Goal: Task Accomplishment & Management: Manage account settings

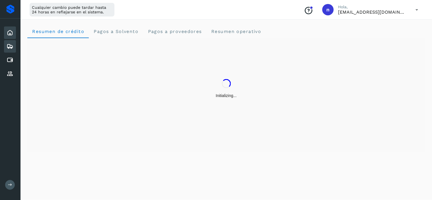
click at [13, 46] on icon at bounding box center [10, 46] width 7 height 7
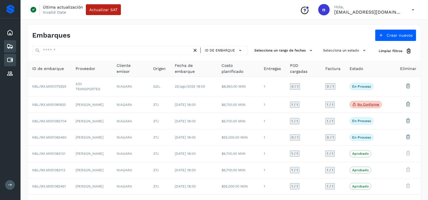
click at [9, 57] on icon at bounding box center [10, 60] width 7 height 7
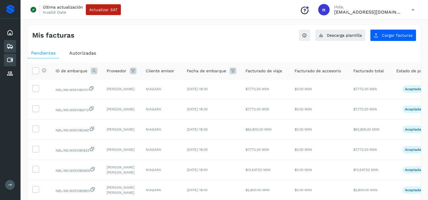
click at [6, 42] on div "Embarques" at bounding box center [10, 46] width 12 height 13
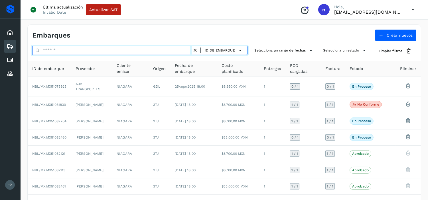
click at [64, 50] on input "text" at bounding box center [112, 50] width 160 height 9
type input "**********"
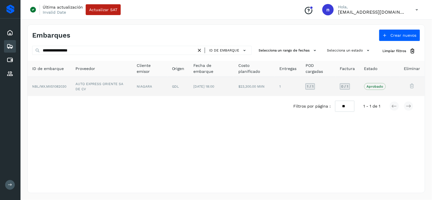
click at [229, 82] on td "[DATE] 18:00" at bounding box center [211, 86] width 45 height 19
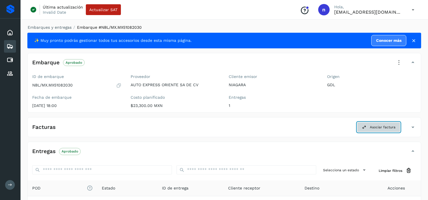
click at [380, 129] on span "Asociar factura" at bounding box center [382, 127] width 26 height 5
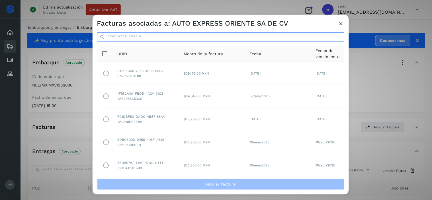
click at [158, 38] on input "ID de embarque" at bounding box center [220, 36] width 247 height 9
click at [146, 37] on input "ID de embarque" at bounding box center [220, 36] width 247 height 9
click at [129, 38] on input "ID de embarque" at bounding box center [220, 36] width 247 height 9
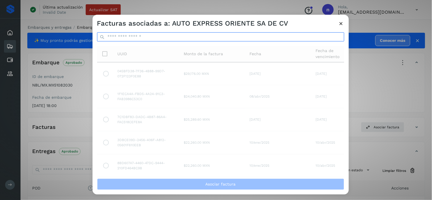
type input "*"
click at [335, 36] on input "*" at bounding box center [220, 36] width 247 height 9
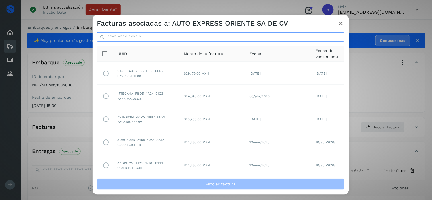
click at [323, 38] on input "*" at bounding box center [220, 36] width 247 height 9
click at [340, 24] on icon at bounding box center [341, 23] width 6 height 6
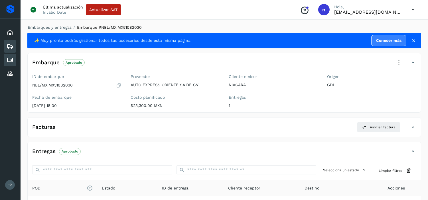
click at [13, 58] on icon at bounding box center [10, 60] width 7 height 7
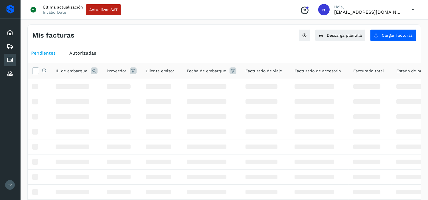
click at [92, 69] on icon at bounding box center [94, 71] width 7 height 7
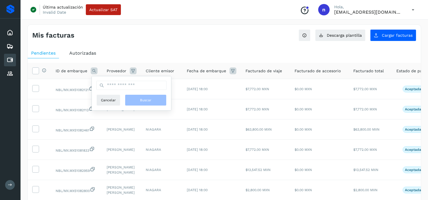
click at [212, 71] on span "Fecha de embarque" at bounding box center [206, 71] width 39 height 6
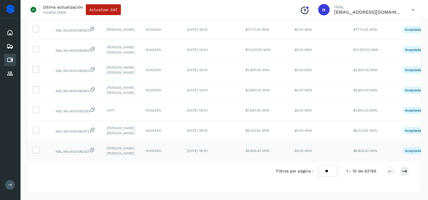
scroll to position [142, 0]
drag, startPoint x: 200, startPoint y: 155, endPoint x: 211, endPoint y: 156, distance: 10.6
click at [211, 156] on td "[DATE] 18:00" at bounding box center [211, 151] width 59 height 20
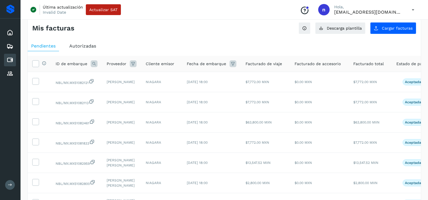
scroll to position [0, 0]
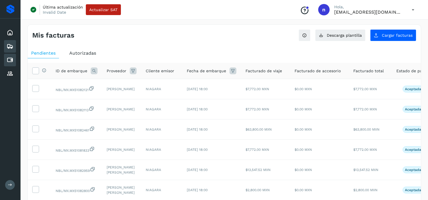
click at [10, 46] on icon at bounding box center [10, 46] width 7 height 7
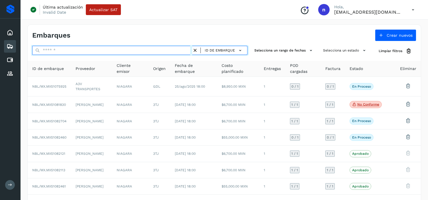
click at [113, 50] on input "text" at bounding box center [112, 50] width 160 height 9
type input "**********"
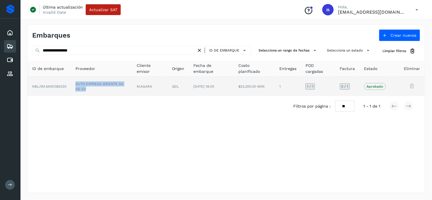
drag, startPoint x: 92, startPoint y: 89, endPoint x: 75, endPoint y: 81, distance: 18.9
click at [75, 81] on td "AUTO EXPRESS ORIENTE SA DE CV" at bounding box center [101, 86] width 61 height 19
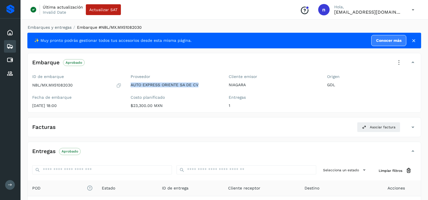
drag, startPoint x: 204, startPoint y: 82, endPoint x: 131, endPoint y: 90, distance: 73.7
click at [131, 90] on div "Proveedor AUTO EXPRESS ORIENTE SA DE CV Costo planificado $23,300.00 MXN" at bounding box center [175, 92] width 98 height 40
copy p "AUTO EXPRESS ORIENTE SA DE CV"
click at [12, 62] on icon at bounding box center [10, 60] width 7 height 7
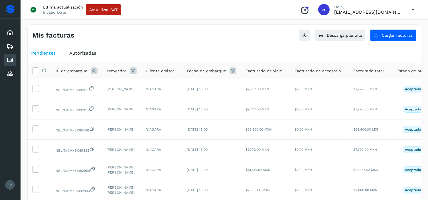
click at [133, 70] on icon at bounding box center [133, 71] width 7 height 7
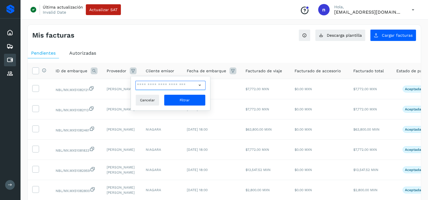
click at [150, 83] on input "text" at bounding box center [166, 85] width 62 height 9
paste input "**********"
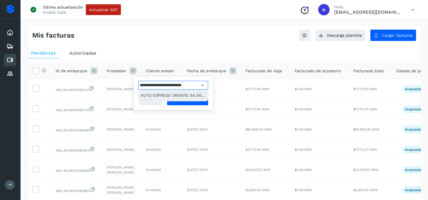
type input "**********"
click at [173, 95] on div "AUTO EXPRESS ORIENTE SA DE CV" at bounding box center [173, 95] width 65 height 6
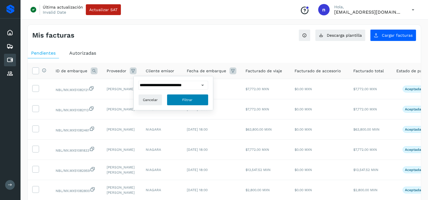
click at [180, 102] on button "Filtrar" at bounding box center [188, 99] width 42 height 11
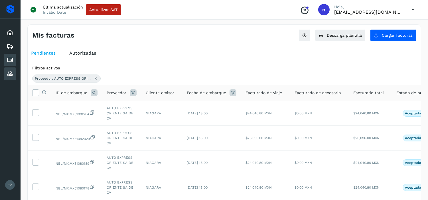
click at [11, 71] on icon at bounding box center [10, 73] width 7 height 7
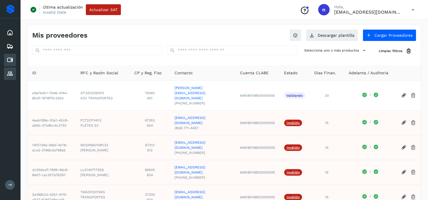
click at [10, 61] on icon at bounding box center [10, 60] width 7 height 7
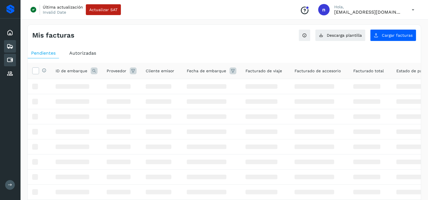
click at [9, 43] on icon at bounding box center [10, 46] width 7 height 7
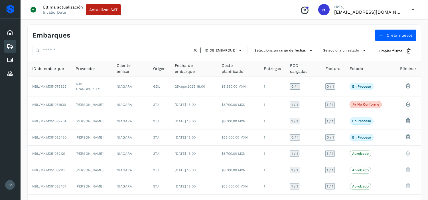
click at [412, 7] on icon at bounding box center [413, 10] width 12 height 12
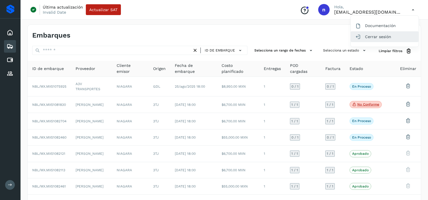
click at [375, 35] on div "Cerrar sesión" at bounding box center [384, 36] width 68 height 11
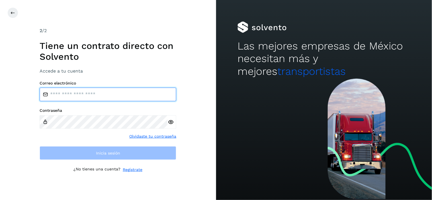
type input "**********"
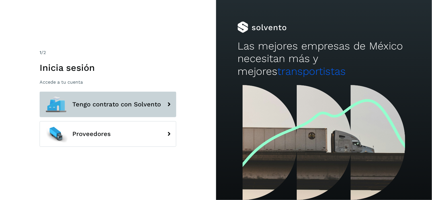
click at [126, 103] on span "Tengo contrato con Solvento" at bounding box center [116, 104] width 89 height 7
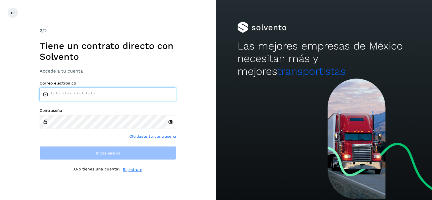
type input "**********"
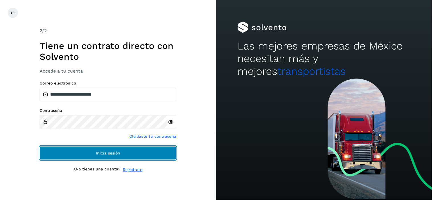
click at [112, 152] on span "Inicia sesión" at bounding box center [108, 153] width 24 height 4
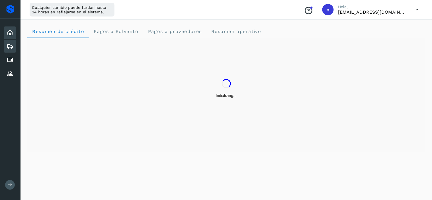
click at [12, 46] on icon at bounding box center [10, 46] width 7 height 7
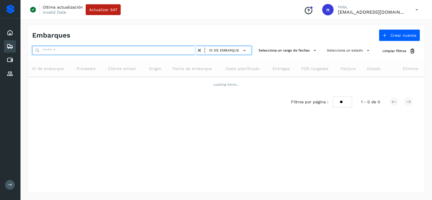
click at [107, 50] on input "text" at bounding box center [114, 50] width 164 height 9
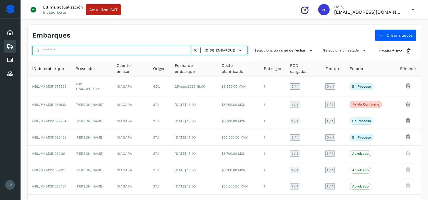
type input "**********"
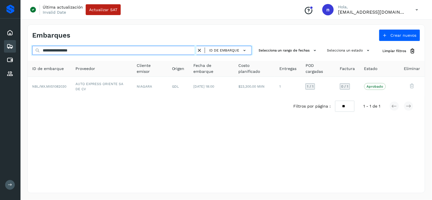
drag, startPoint x: 97, startPoint y: 51, endPoint x: 43, endPoint y: 53, distance: 54.5
click at [43, 53] on input "**********" at bounding box center [114, 50] width 164 height 9
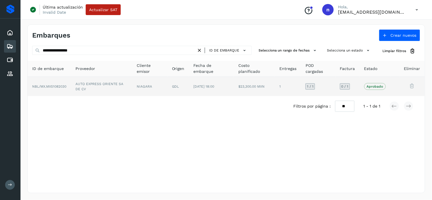
click at [195, 86] on span "[DATE] 18:00" at bounding box center [204, 87] width 21 height 4
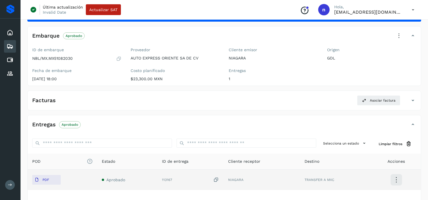
scroll to position [63, 0]
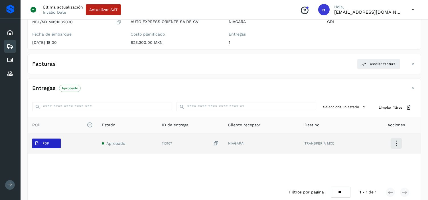
click at [49, 143] on span "PDF" at bounding box center [41, 143] width 19 height 9
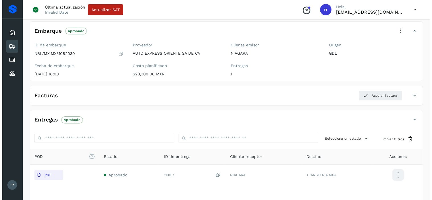
scroll to position [0, 0]
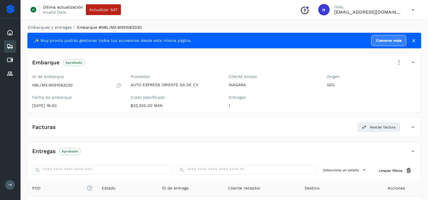
click at [412, 9] on icon at bounding box center [413, 10] width 12 height 12
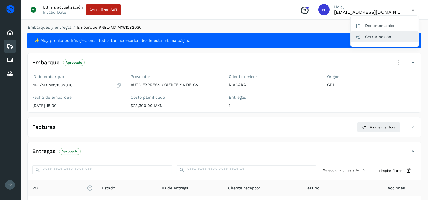
click at [380, 37] on div "Cerrar sesión" at bounding box center [384, 36] width 68 height 11
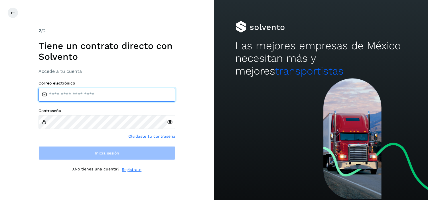
type input "**********"
